Goal: Transaction & Acquisition: Purchase product/service

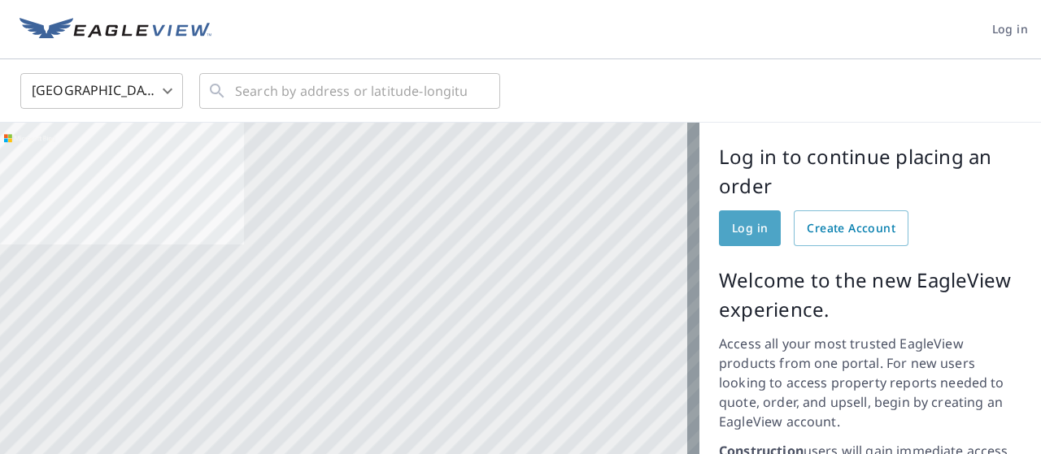
click at [732, 230] on span "Log in" at bounding box center [750, 229] width 36 height 20
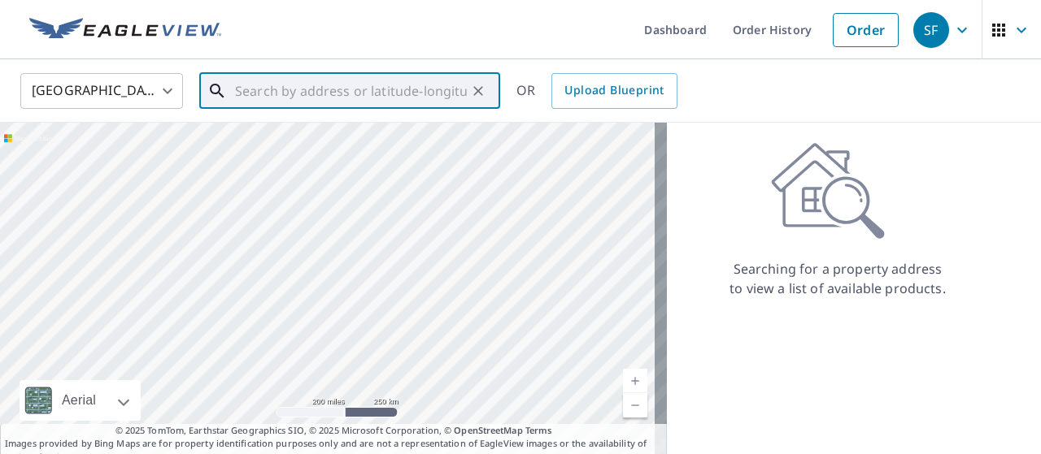
click at [251, 94] on input "text" at bounding box center [351, 91] width 232 height 46
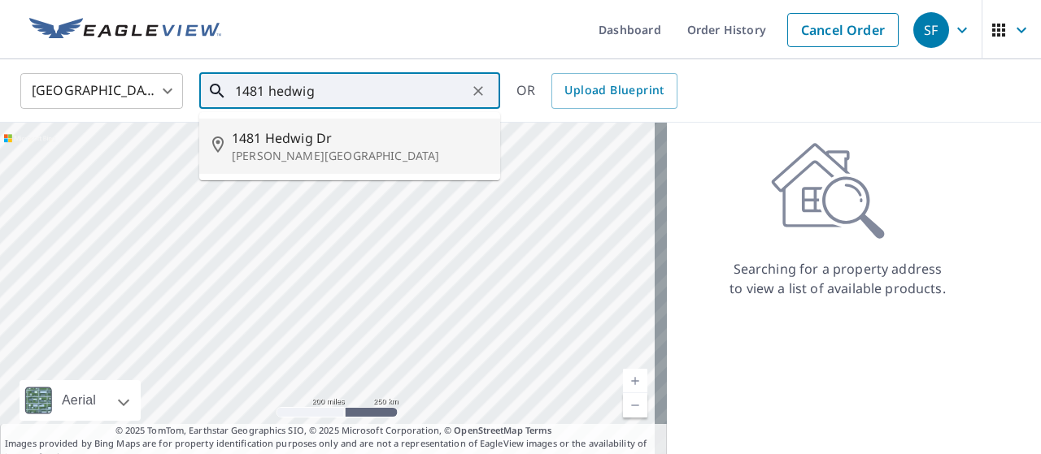
click at [307, 141] on span "1481 Hedwig Dr" at bounding box center [359, 138] width 255 height 20
type input "[STREET_ADDRESS][PERSON_NAME]"
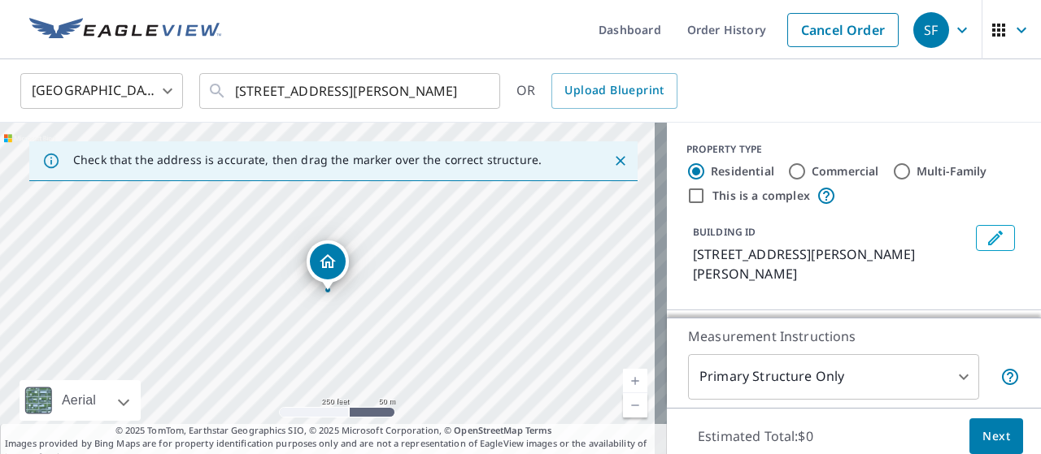
click at [623, 379] on link "Current Level 17, Zoom In" at bounding box center [635, 381] width 24 height 24
click at [623, 379] on link "Current Level 18, Zoom In" at bounding box center [635, 381] width 24 height 24
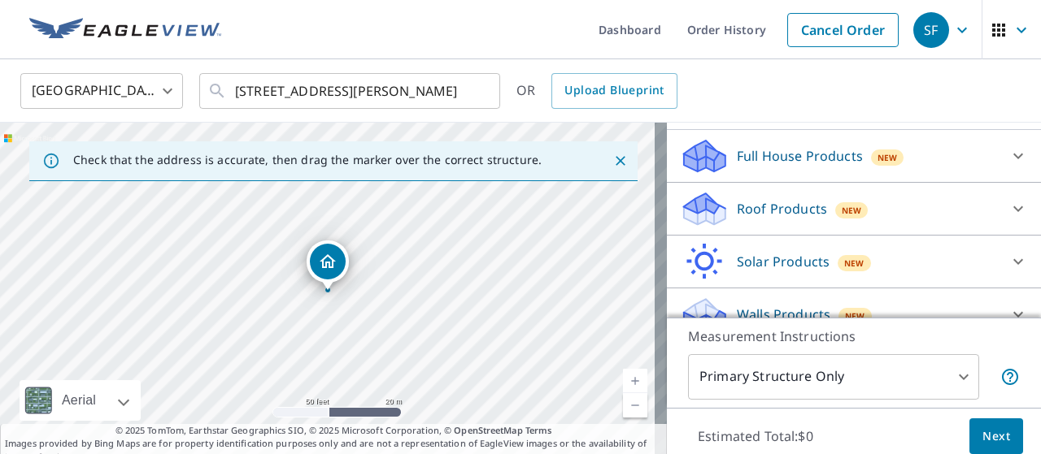
scroll to position [184, 0]
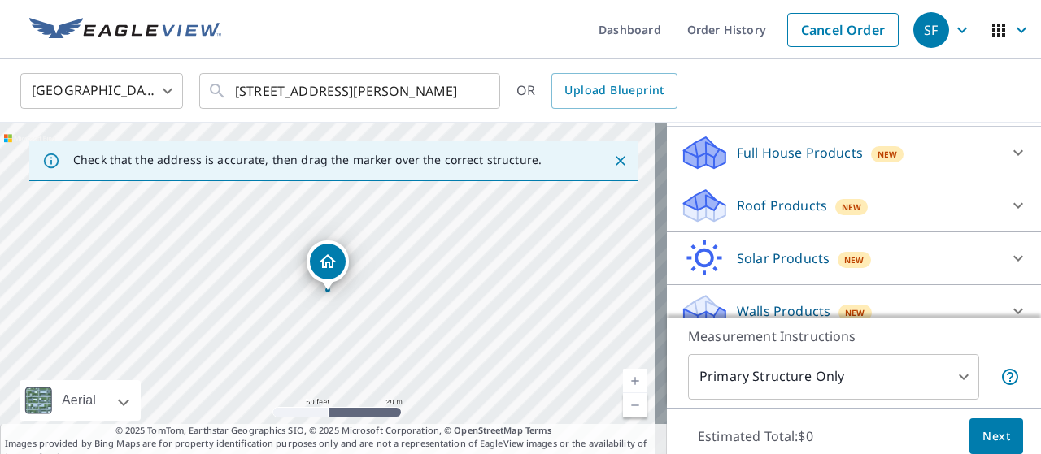
click at [1008, 207] on icon at bounding box center [1018, 206] width 20 height 20
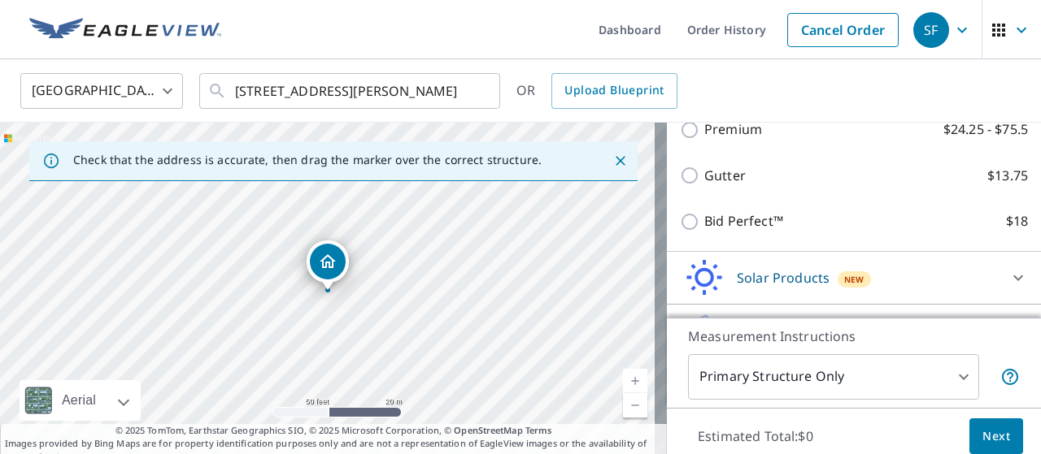
scroll to position [302, 0]
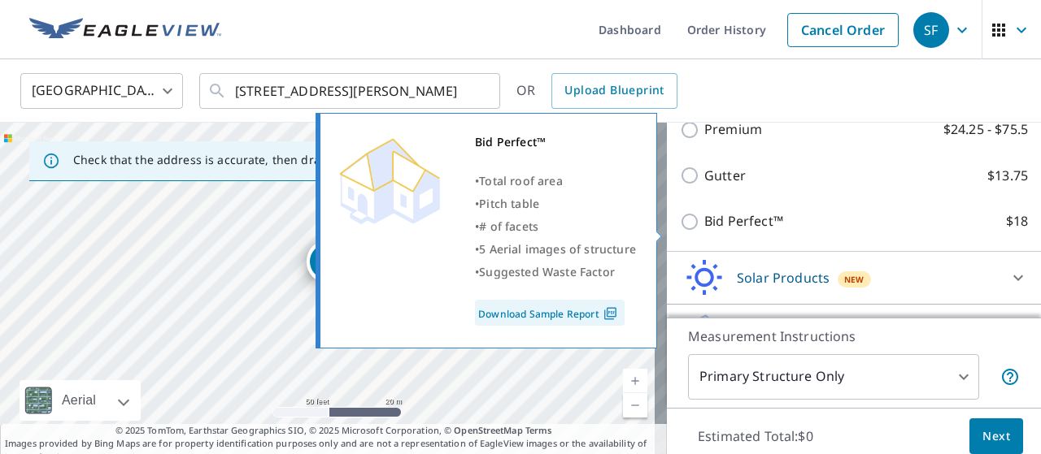
click at [735, 231] on p "Bid Perfect™" at bounding box center [743, 221] width 79 height 20
click at [704, 231] on input "Bid Perfect™ $18" at bounding box center [692, 222] width 24 height 20
checkbox input "true"
type input "1"
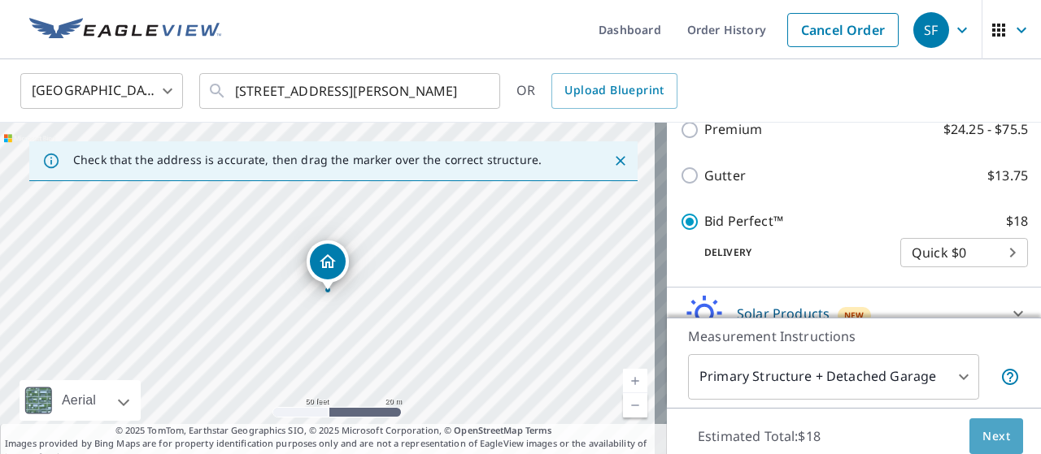
click at [982, 427] on span "Next" at bounding box center [996, 437] width 28 height 20
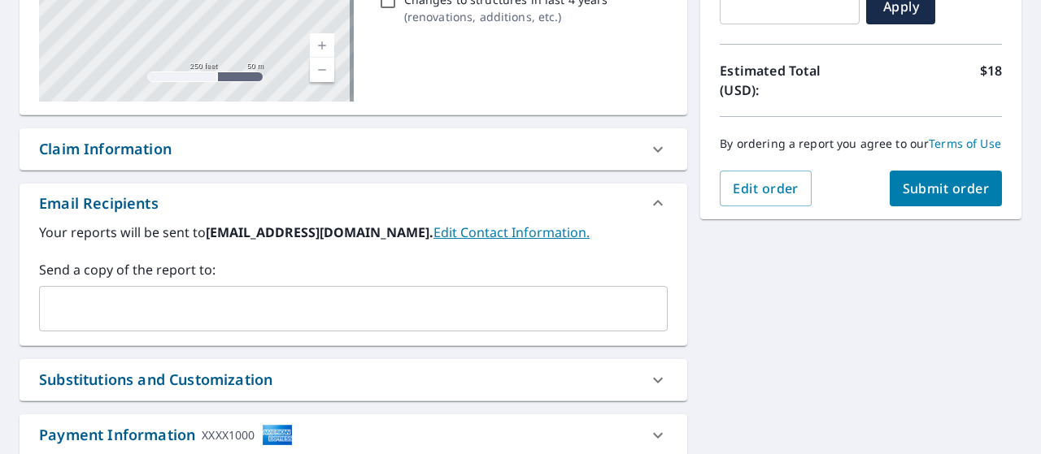
scroll to position [320, 0]
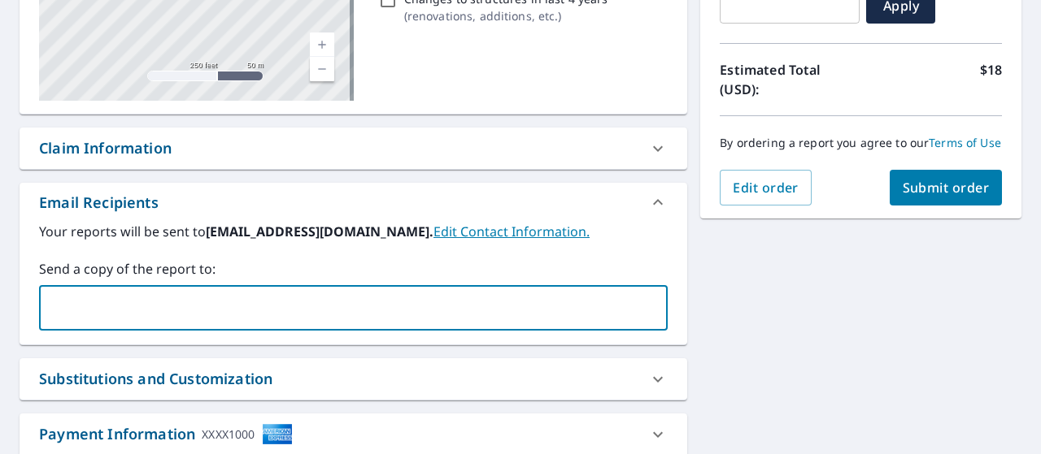
click at [55, 324] on input "text" at bounding box center [340, 308] width 589 height 31
type input "[EMAIL_ADDRESS][DOMAIN_NAME]"
click at [935, 219] on div "Order Summary Bid Perfect™ $18 Quick Delivery $0 Have a promo code? ​ Apply Est…" at bounding box center [860, 31] width 321 height 375
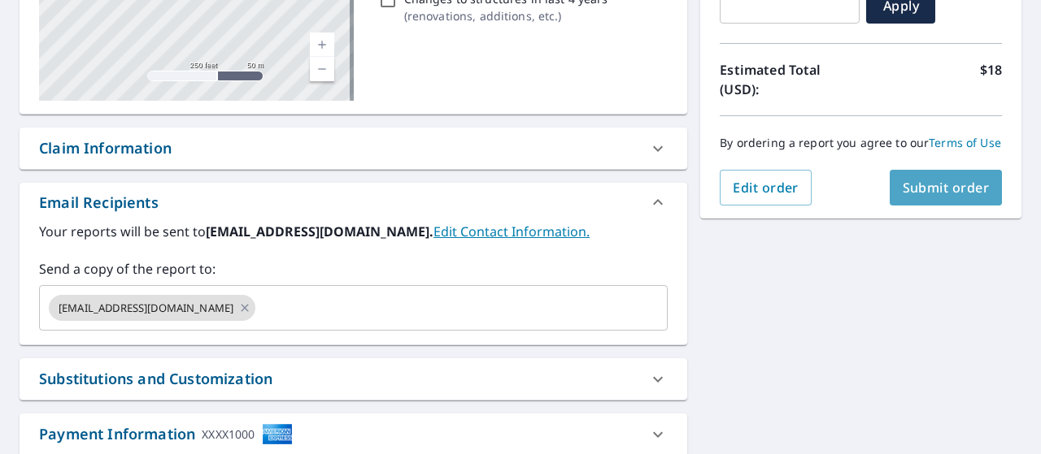
click at [933, 197] on span "Submit order" at bounding box center [945, 188] width 87 height 18
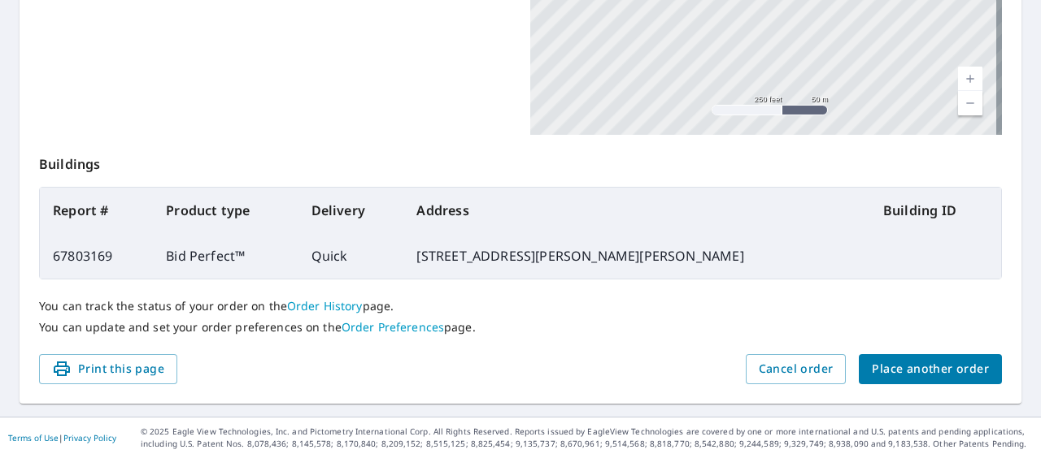
scroll to position [507, 0]
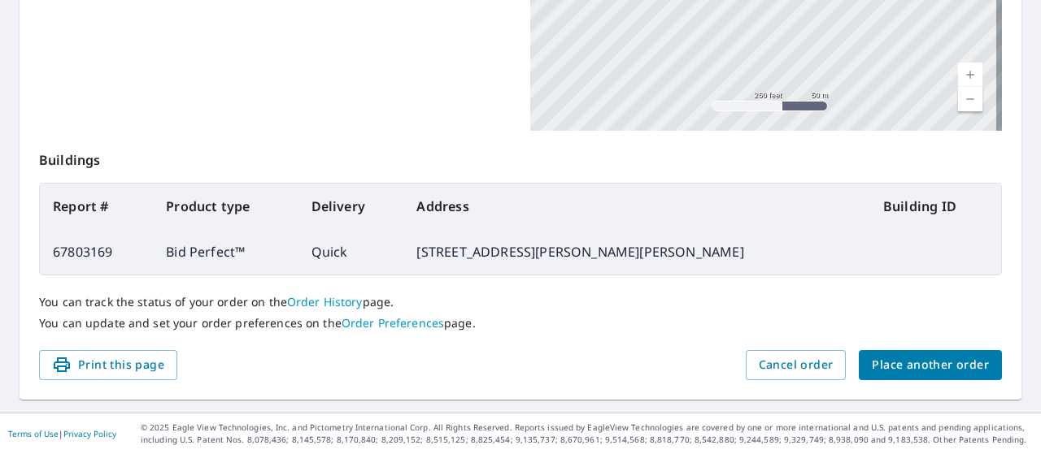
click at [903, 374] on span "Place another order" at bounding box center [930, 365] width 117 height 20
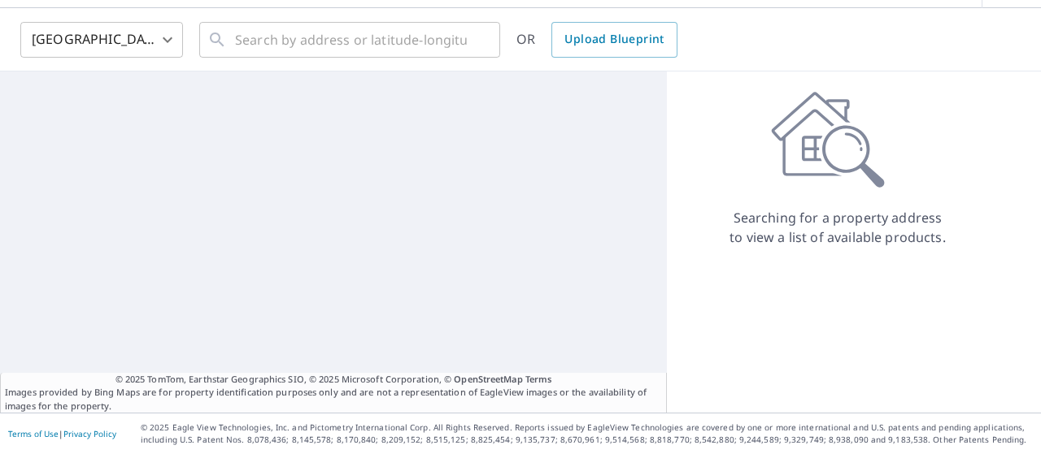
scroll to position [51, 0]
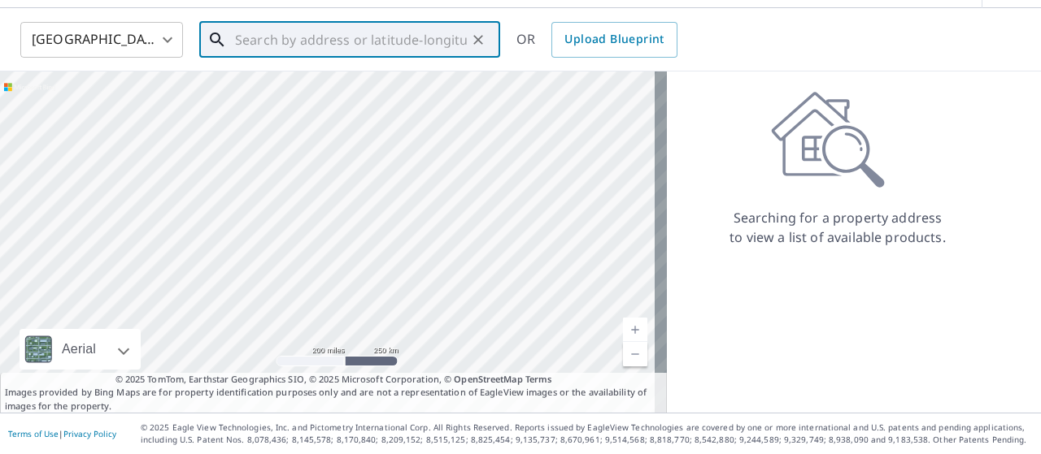
click at [268, 46] on input "text" at bounding box center [351, 40] width 232 height 46
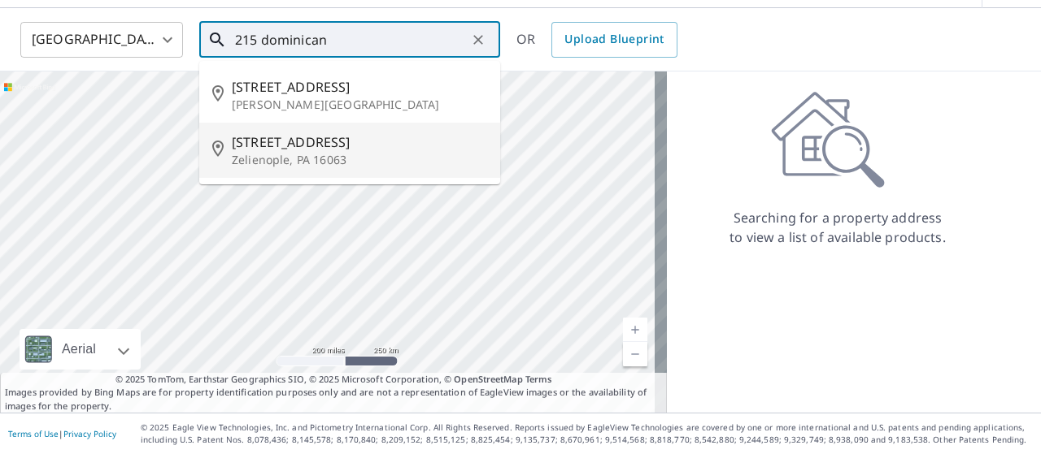
click at [268, 152] on span "[STREET_ADDRESS]" at bounding box center [359, 143] width 255 height 20
type input "[STREET_ADDRESS]"
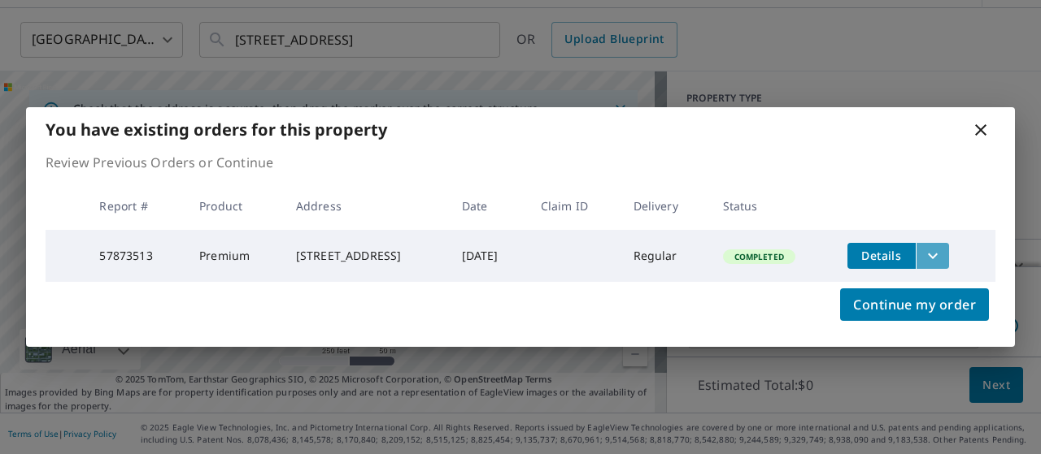
click at [942, 252] on icon "filesDropdownBtn-57873513" at bounding box center [933, 256] width 20 height 20
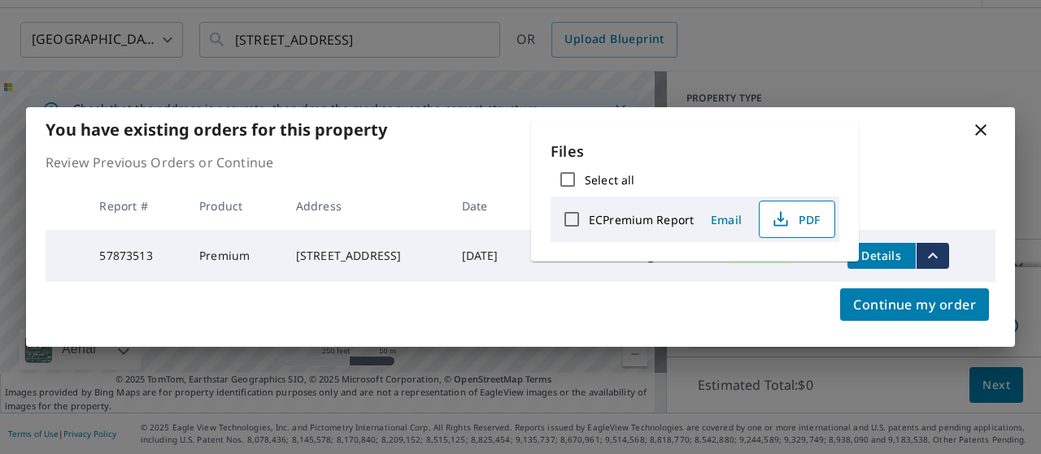
click at [811, 229] on span "PDF" at bounding box center [795, 220] width 52 height 20
click at [884, 311] on span "Continue my order" at bounding box center [914, 305] width 123 height 23
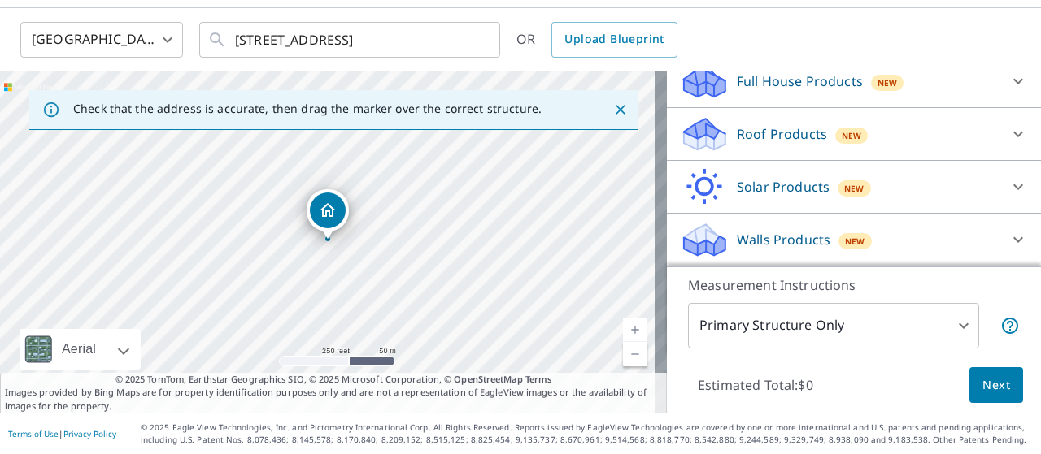
scroll to position [228, 0]
click at [1008, 230] on icon at bounding box center [1018, 240] width 20 height 20
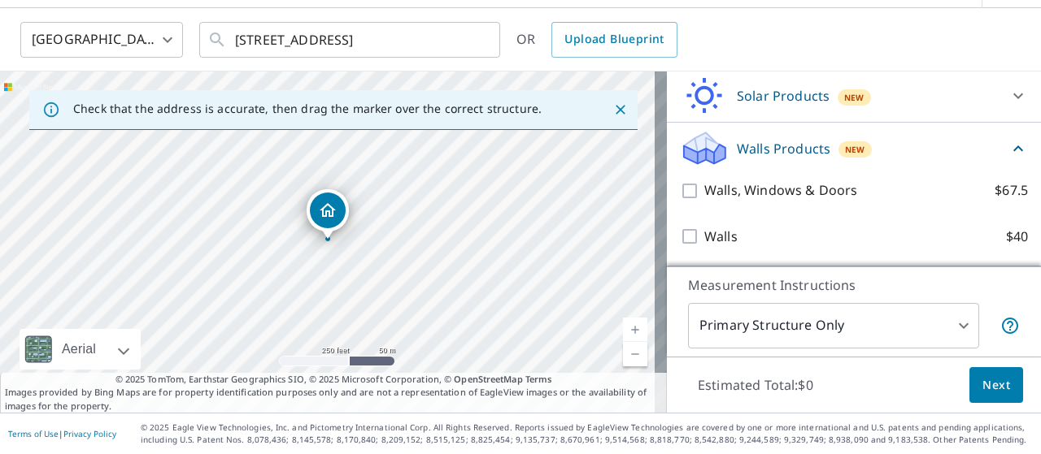
scroll to position [326, 0]
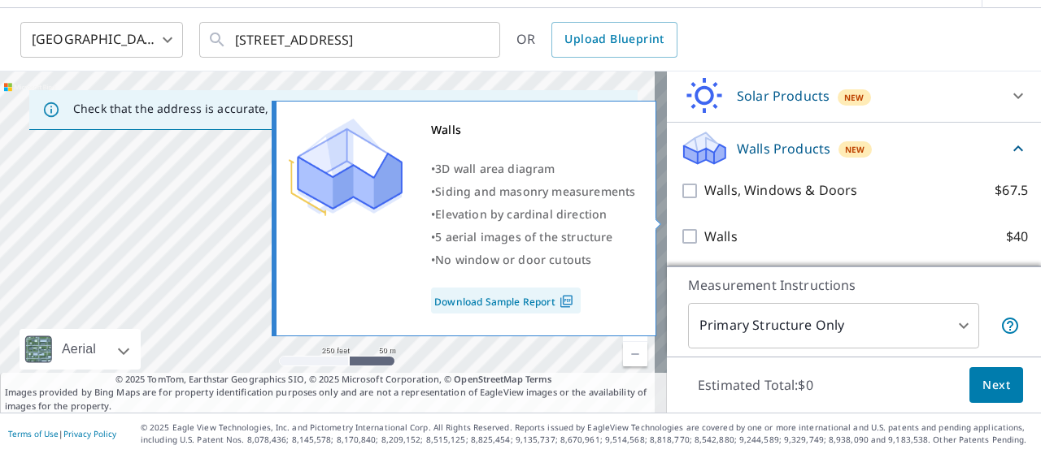
click at [685, 227] on input "Walls $40" at bounding box center [692, 237] width 24 height 20
checkbox input "true"
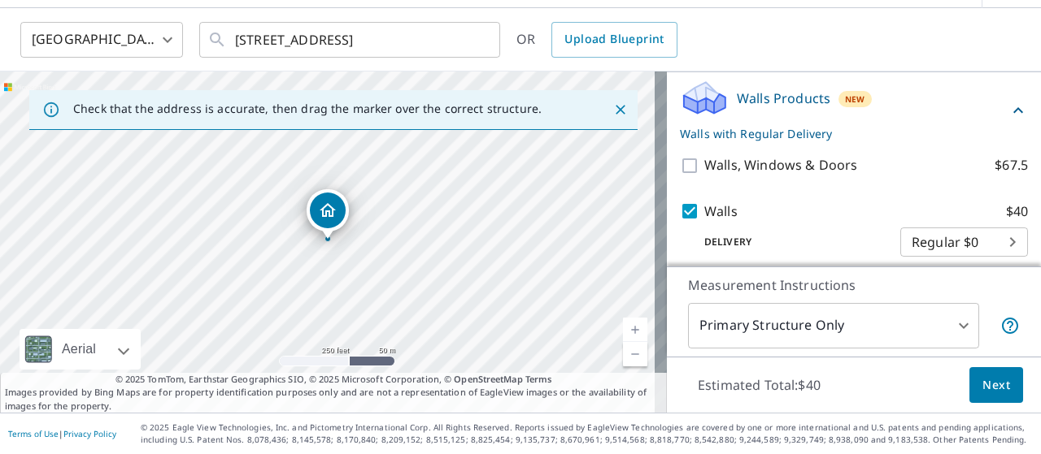
click at [982, 380] on span "Next" at bounding box center [996, 386] width 28 height 20
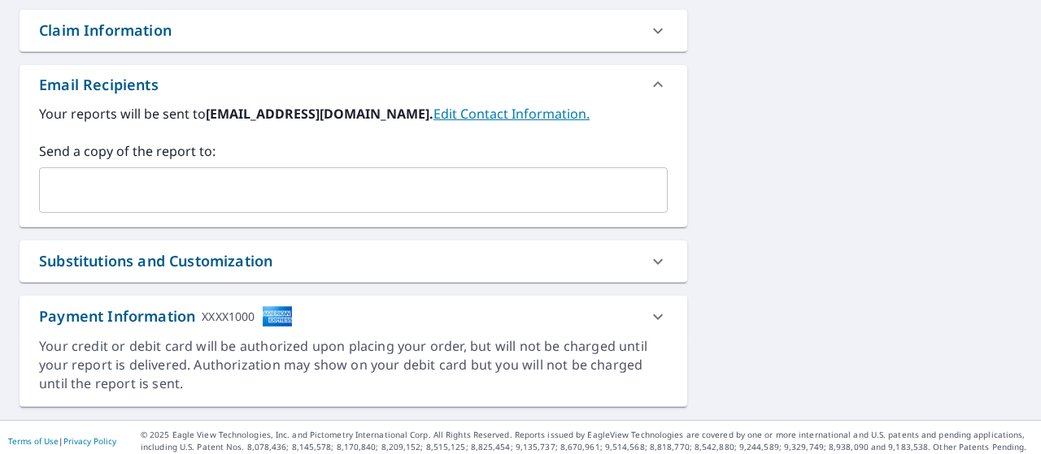
scroll to position [582, 0]
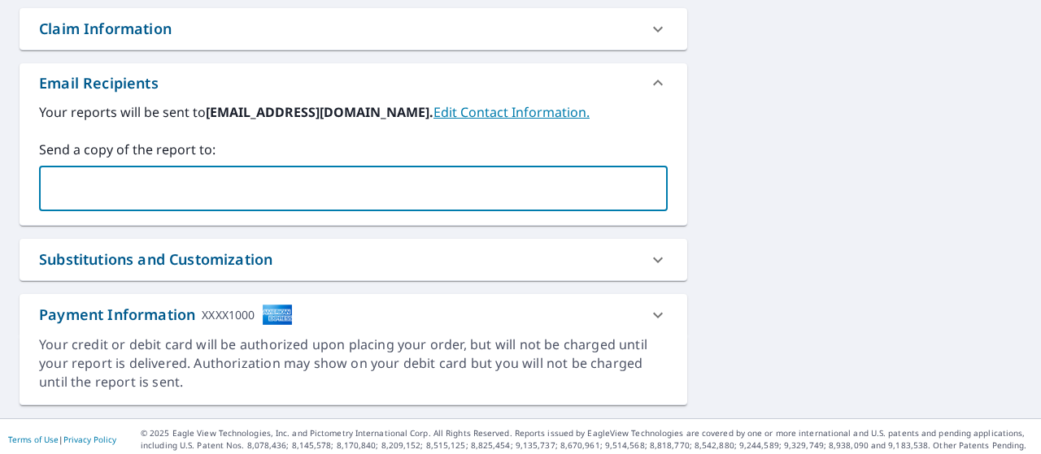
click at [95, 202] on input "text" at bounding box center [340, 188] width 589 height 31
type input "[EMAIL_ADDRESS][DOMAIN_NAME]"
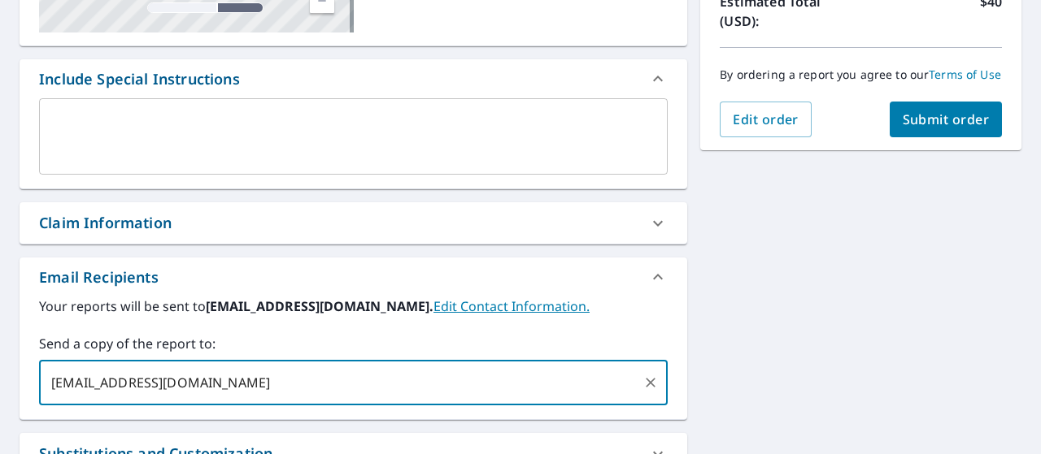
scroll to position [387, 0]
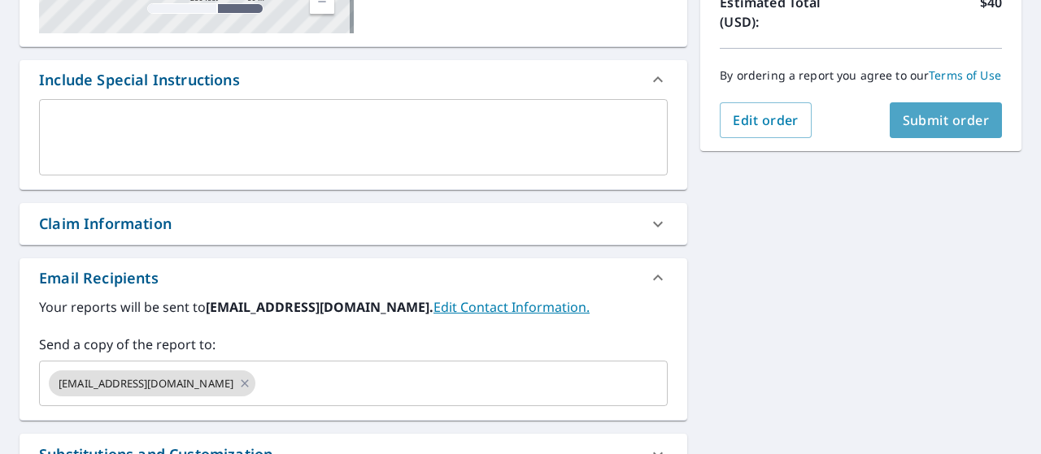
click at [929, 124] on button "Submit order" at bounding box center [945, 120] width 113 height 36
